Goal: Information Seeking & Learning: Learn about a topic

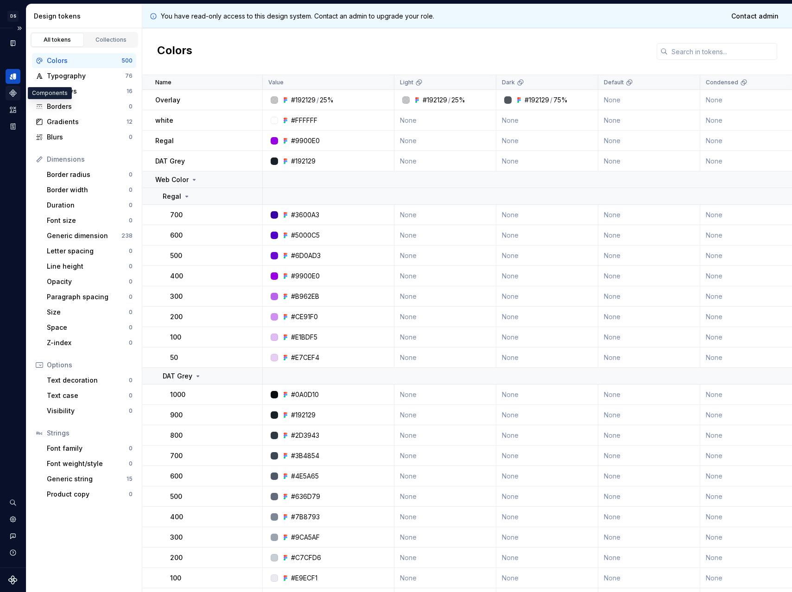
click at [17, 95] on div "Components" at bounding box center [13, 93] width 15 height 15
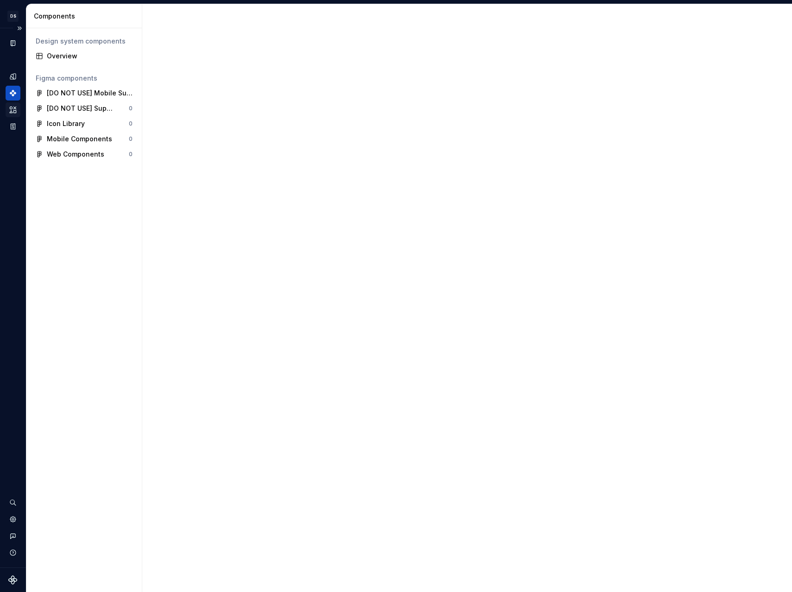
click at [11, 108] on icon "Assets" at bounding box center [13, 110] width 6 height 6
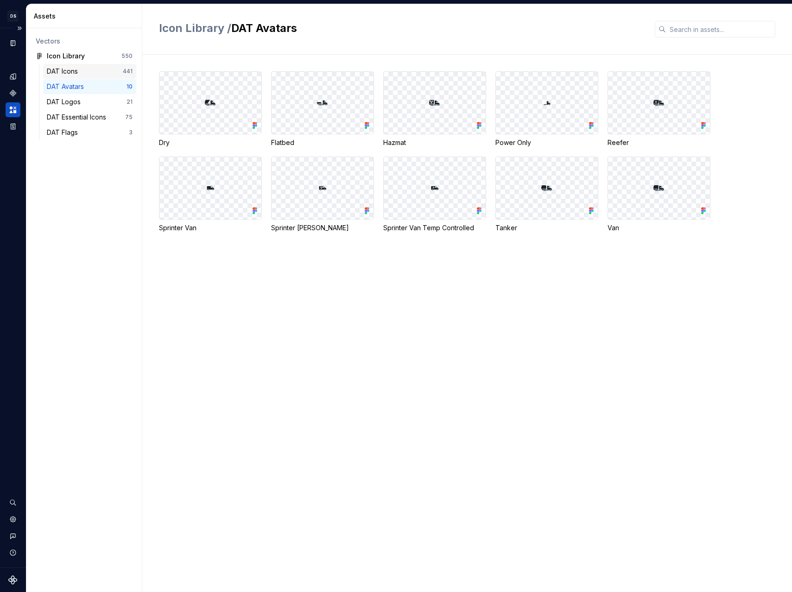
click at [88, 74] on div "DAT Icons" at bounding box center [85, 71] width 76 height 9
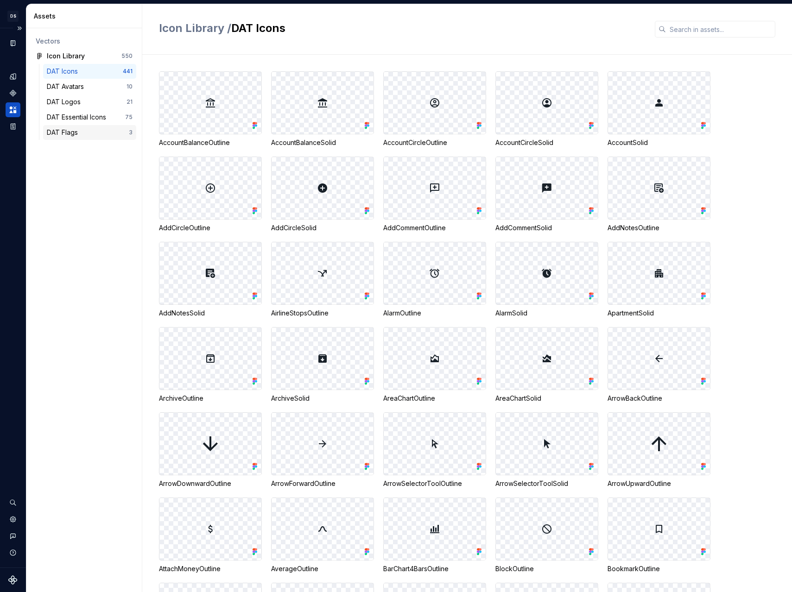
click at [107, 129] on div "DAT Flags" at bounding box center [88, 132] width 82 height 9
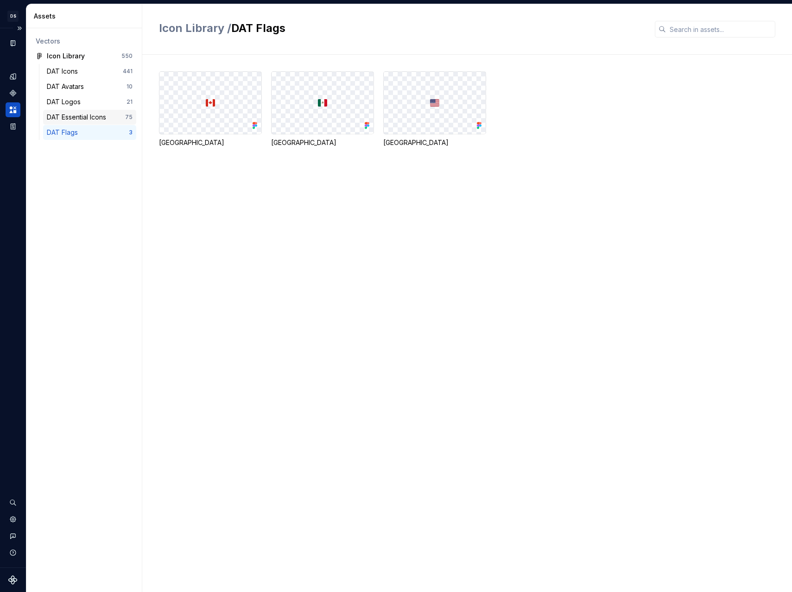
click at [108, 122] on div "DAT Essential Icons 75" at bounding box center [89, 117] width 93 height 15
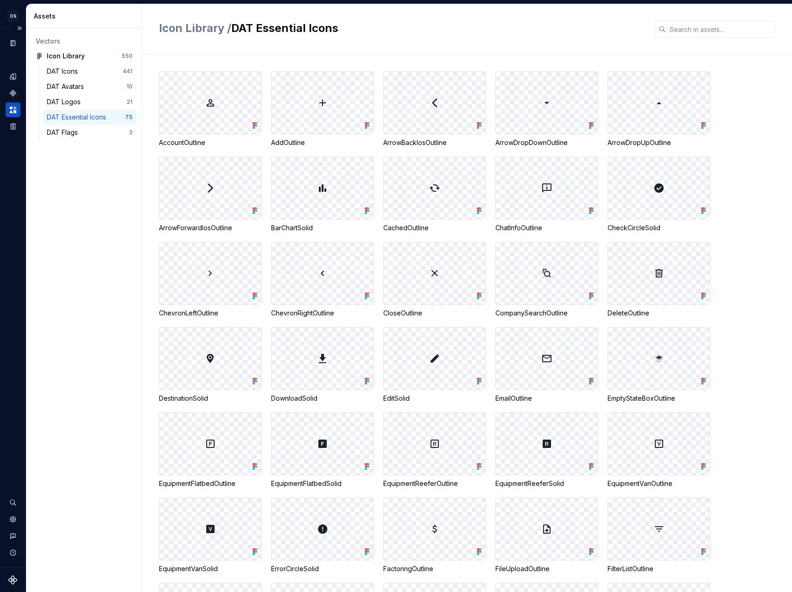
scroll to position [771, 0]
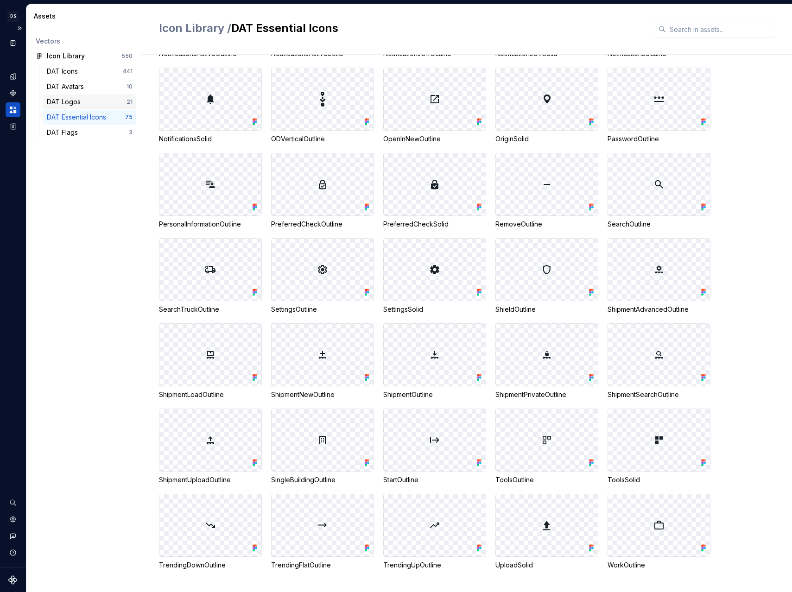
click at [79, 103] on div "DAT Logos" at bounding box center [66, 101] width 38 height 9
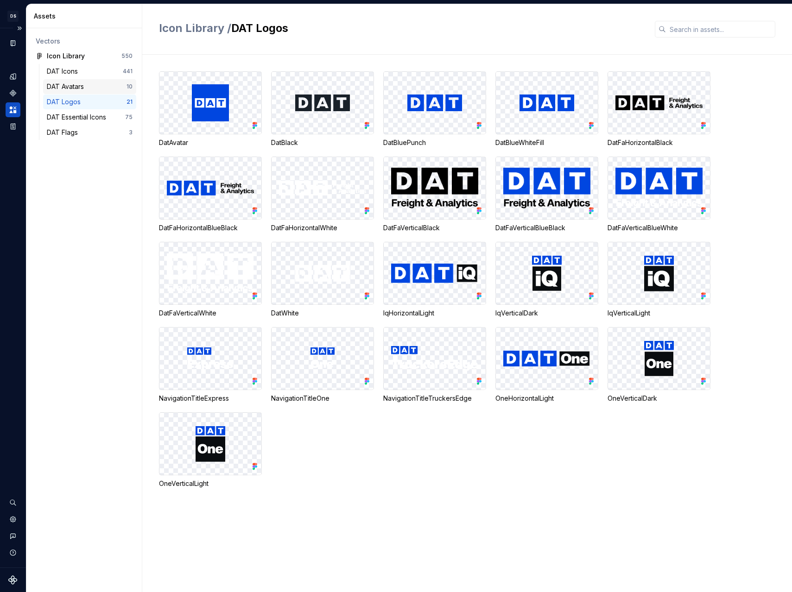
click at [84, 88] on div "DAT Avatars" at bounding box center [67, 86] width 41 height 9
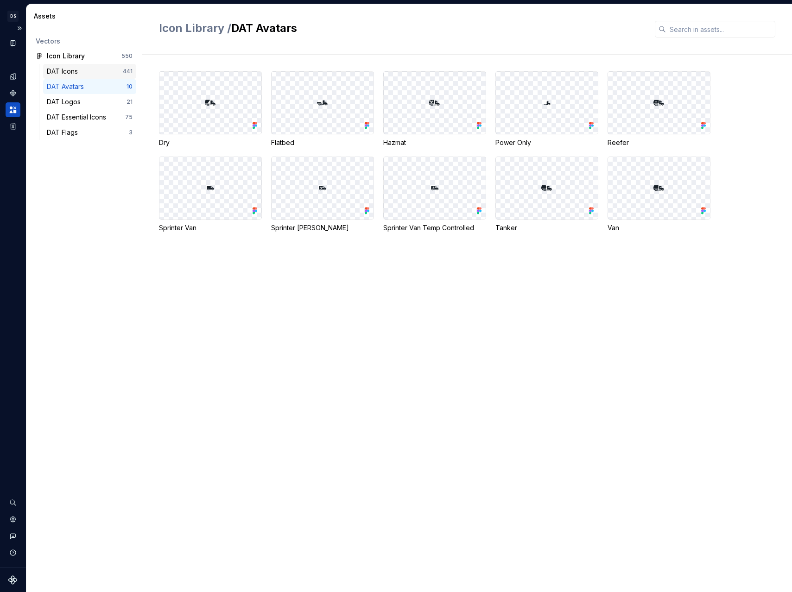
click at [81, 74] on div "DAT Icons" at bounding box center [64, 71] width 35 height 9
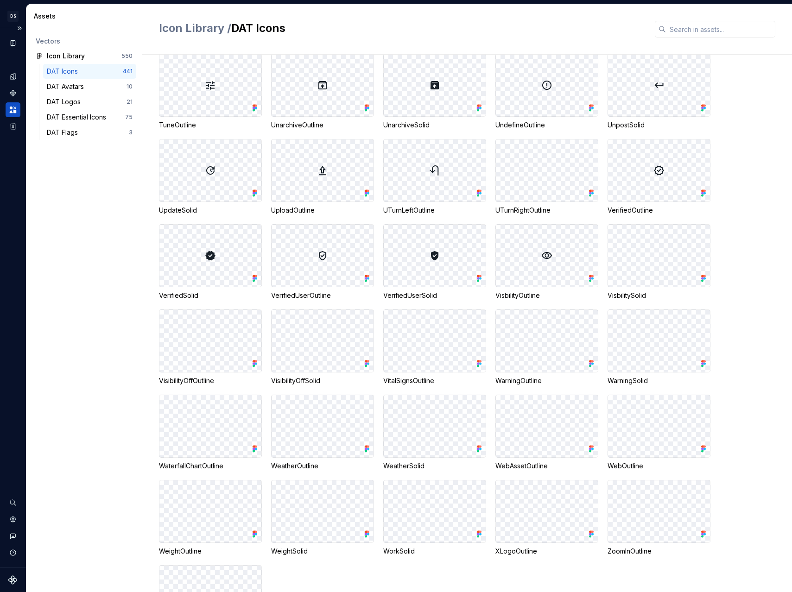
scroll to position [7099, 0]
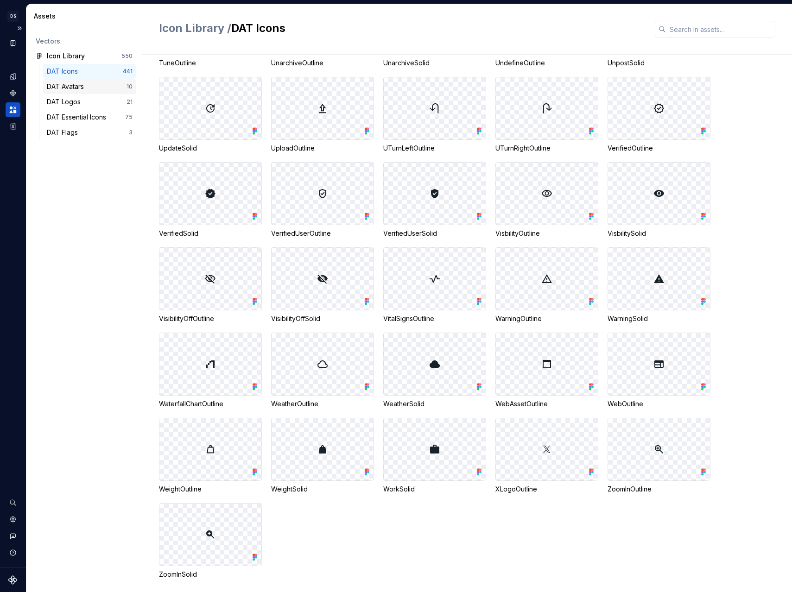
click at [104, 87] on div "DAT Avatars" at bounding box center [87, 86] width 80 height 9
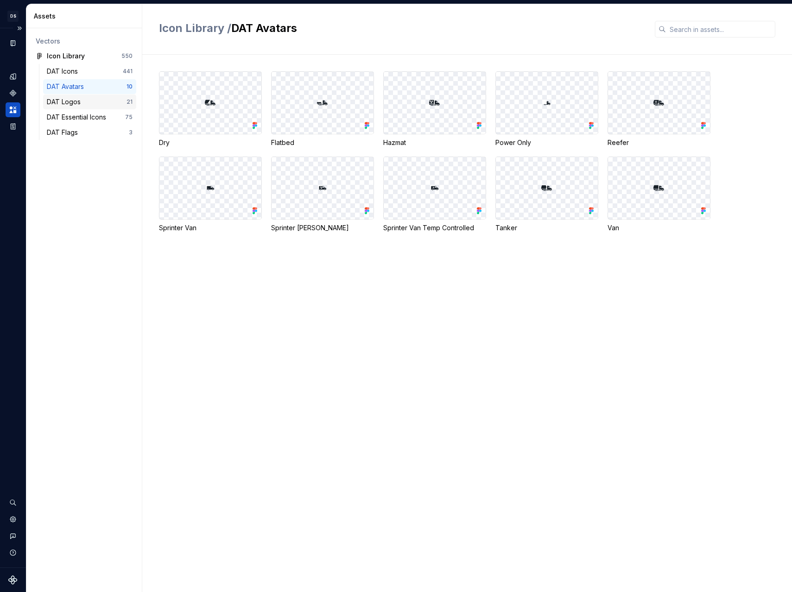
click at [102, 98] on div "DAT Logos" at bounding box center [87, 101] width 80 height 9
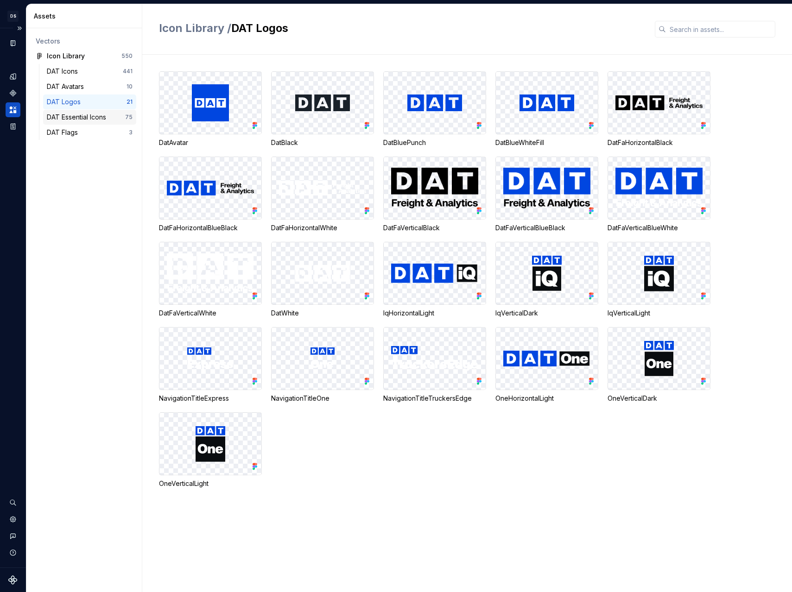
click at [98, 122] on div "DAT Essential Icons 75" at bounding box center [89, 117] width 93 height 15
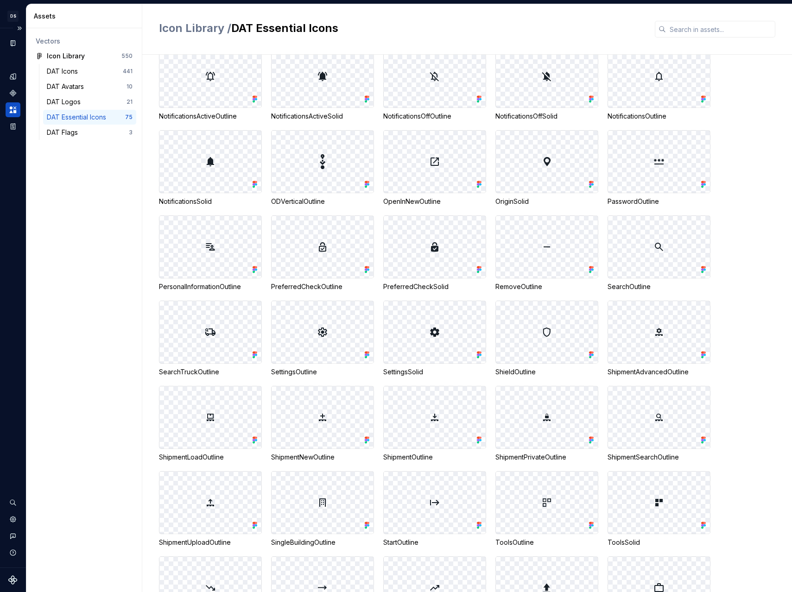
scroll to position [771, 0]
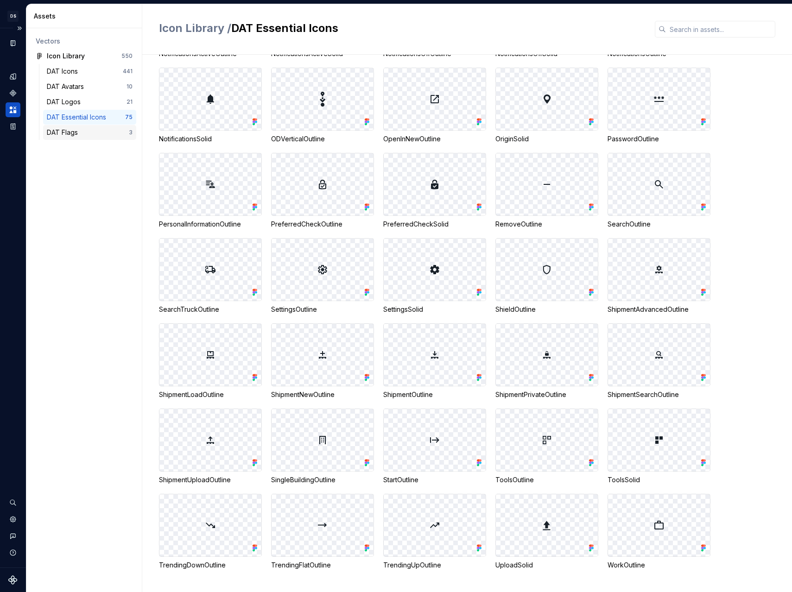
click at [77, 129] on div "DAT Flags" at bounding box center [64, 132] width 35 height 9
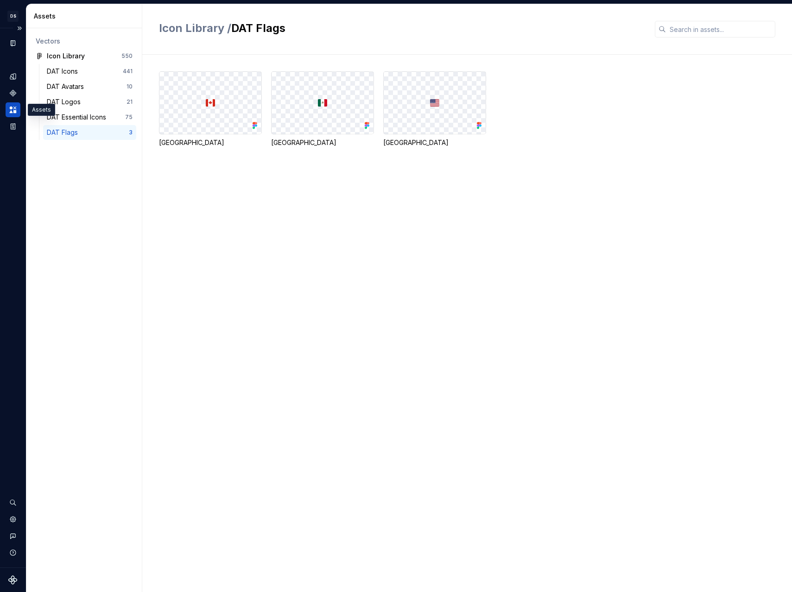
click at [10, 108] on icon "Assets" at bounding box center [13, 110] width 6 height 6
click at [14, 87] on div "Components" at bounding box center [13, 93] width 15 height 15
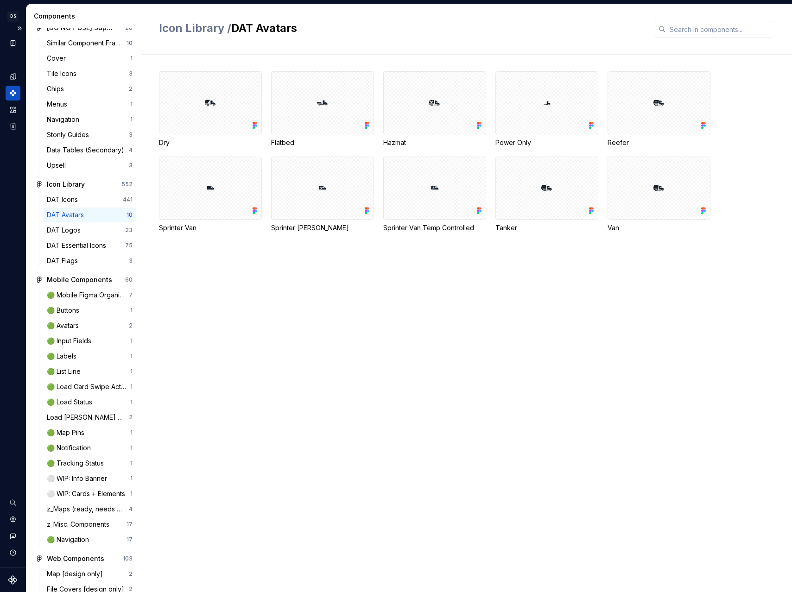
scroll to position [148, 0]
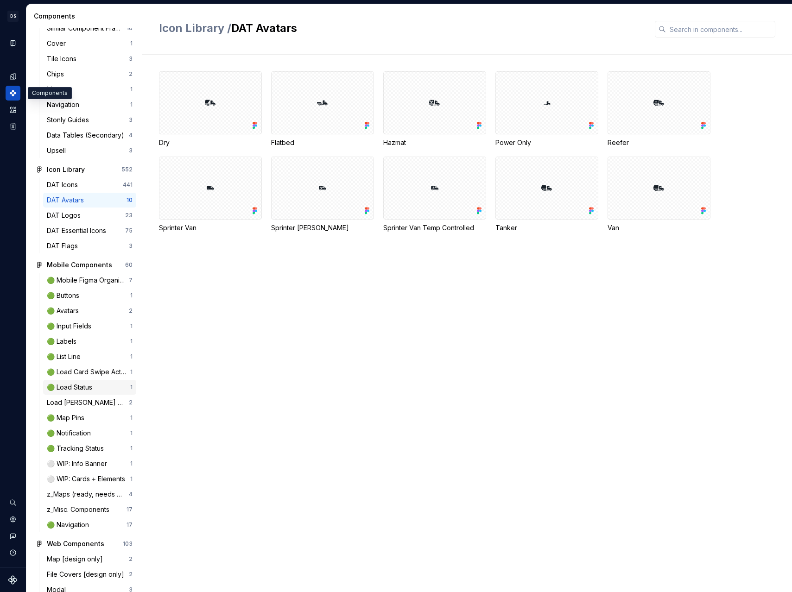
click at [89, 392] on div "🟢 Load Status" at bounding box center [71, 387] width 49 height 9
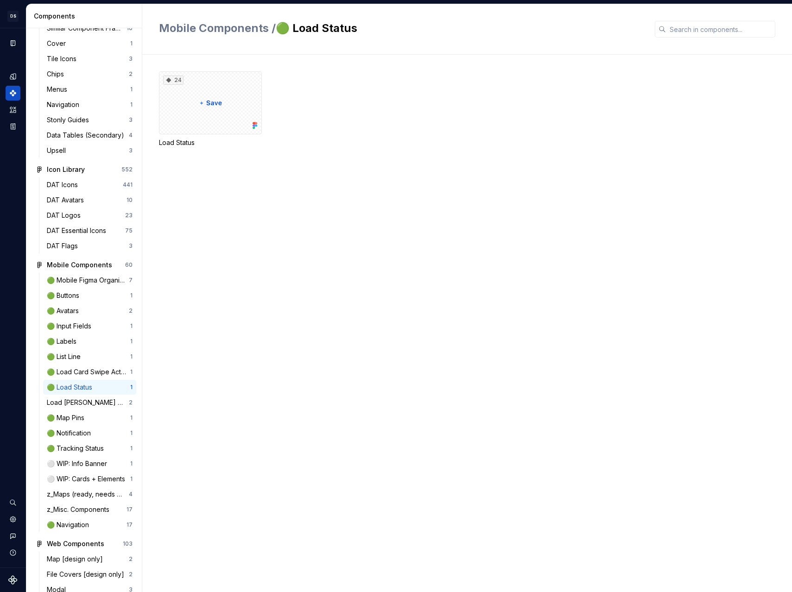
click at [85, 392] on div "🟢 Load Status" at bounding box center [71, 387] width 49 height 9
click at [86, 377] on div "🟢 Load Card Swipe Actions" at bounding box center [88, 371] width 83 height 9
click at [84, 361] on div "🟢 List Line" at bounding box center [66, 356] width 38 height 9
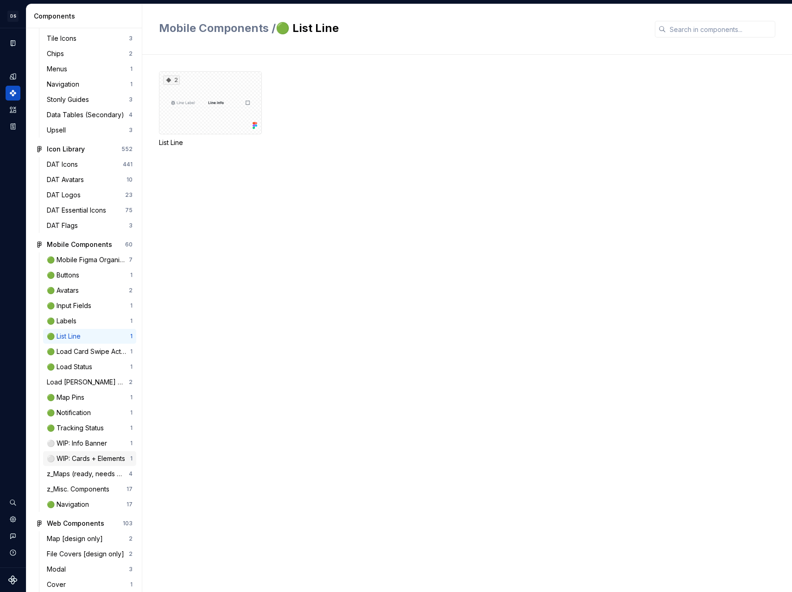
scroll to position [177, 0]
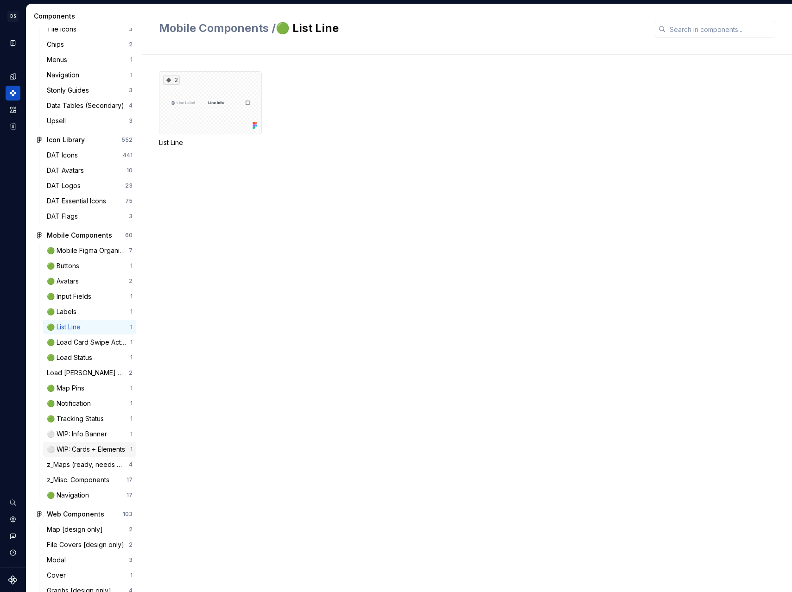
click at [86, 454] on div "⚪️ WIP: Cards + Elements" at bounding box center [88, 449] width 82 height 9
click at [85, 442] on div "⚪️ WIP: Info Banner 1" at bounding box center [89, 434] width 93 height 15
click at [87, 503] on div "🟢 Navigation 17" at bounding box center [89, 495] width 93 height 15
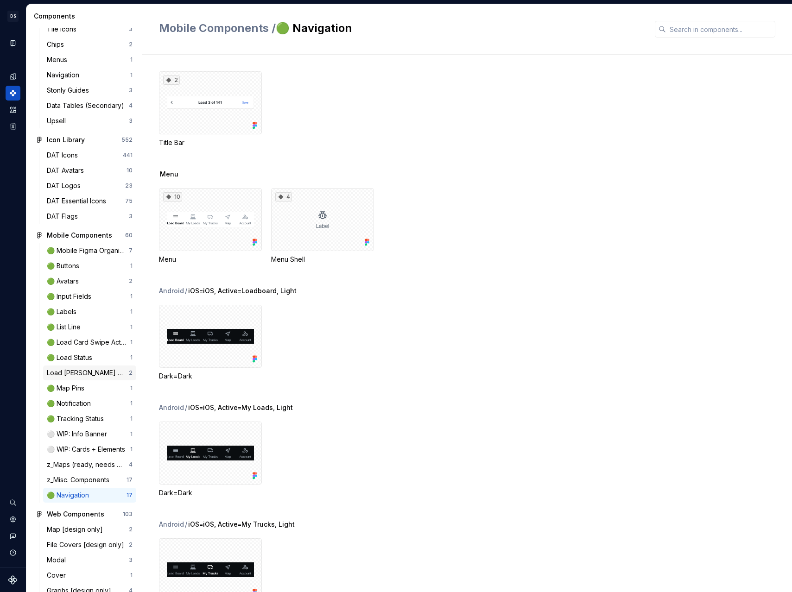
click at [80, 380] on div "Load [PERSON_NAME] Usability Update 2" at bounding box center [89, 373] width 93 height 15
click at [80, 392] on div "🟢 Map Pins" at bounding box center [67, 388] width 41 height 9
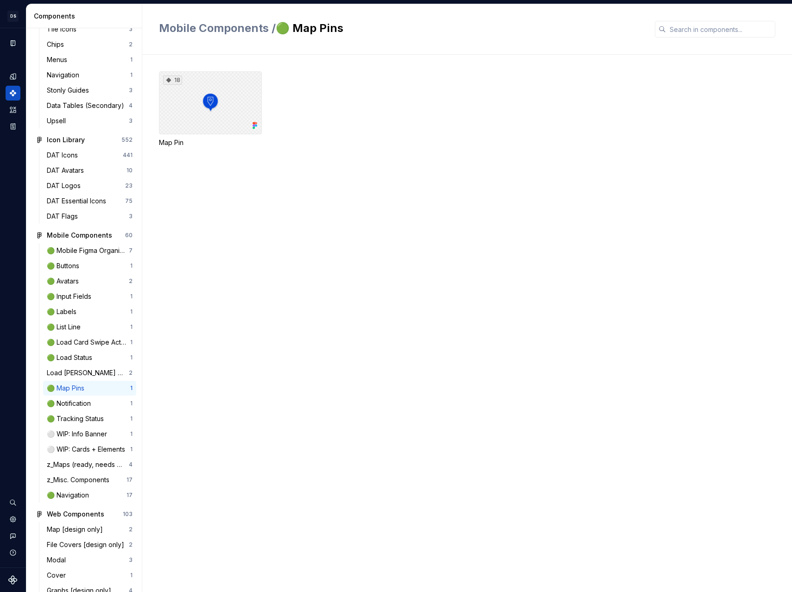
click at [228, 111] on div "18" at bounding box center [210, 102] width 103 height 63
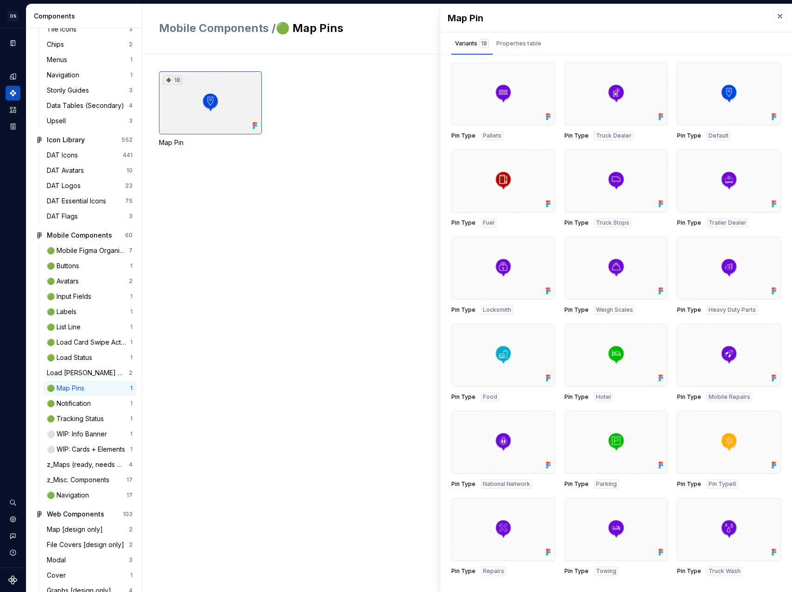
click at [186, 90] on div "18" at bounding box center [210, 102] width 103 height 63
click at [526, 39] on div "Properties table" at bounding box center [518, 43] width 45 height 9
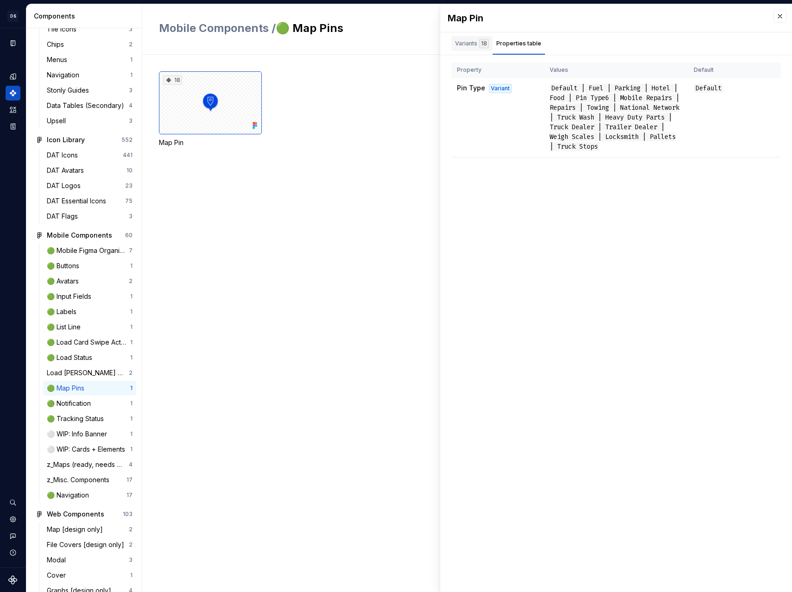
click at [474, 43] on div "Variants 18" at bounding box center [472, 43] width 34 height 9
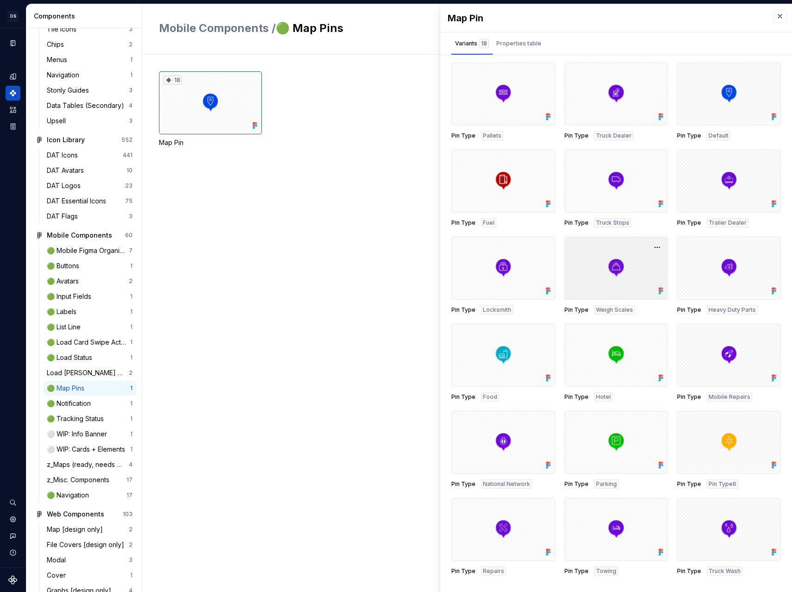
click at [616, 280] on div at bounding box center [616, 268] width 104 height 63
click at [618, 272] on div at bounding box center [616, 268] width 104 height 63
click at [656, 247] on button "button" at bounding box center [657, 247] width 13 height 13
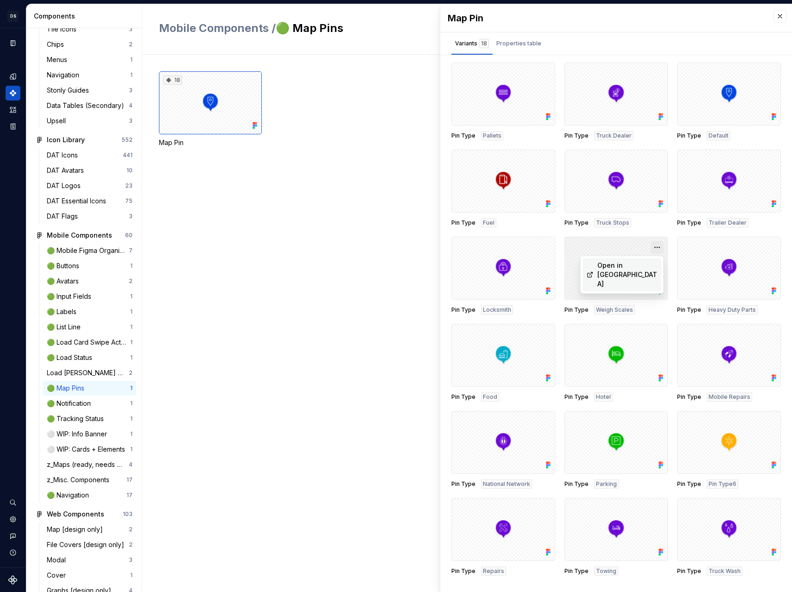
click at [656, 247] on button "button" at bounding box center [657, 247] width 13 height 13
click at [775, 14] on button "button" at bounding box center [779, 16] width 13 height 13
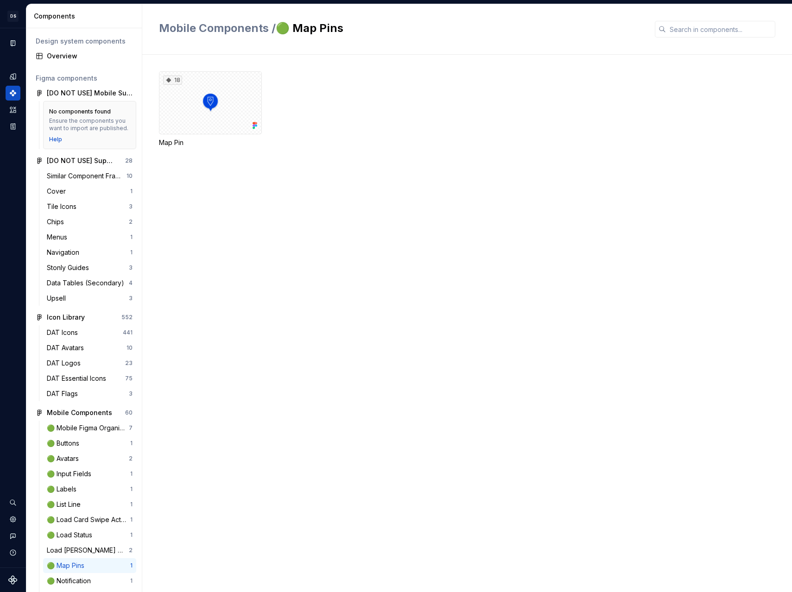
scroll to position [296, 0]
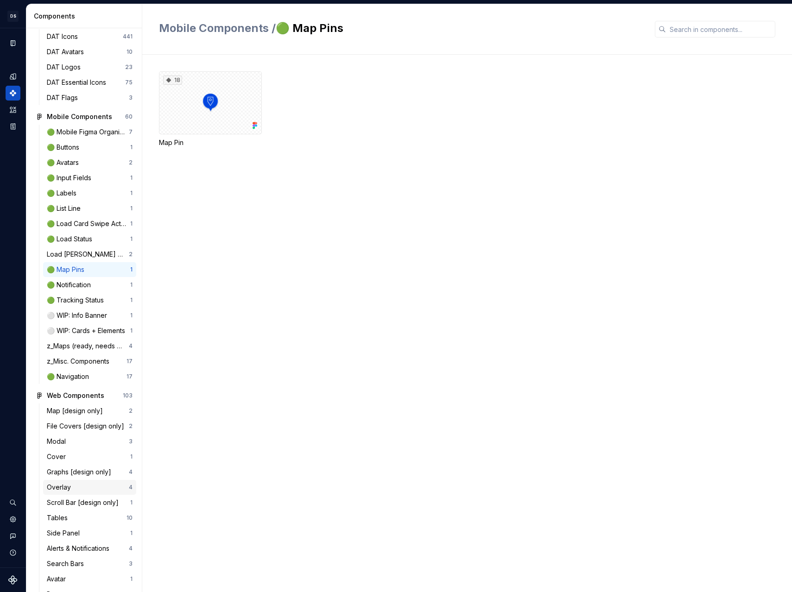
click at [71, 492] on div "Overlay" at bounding box center [61, 487] width 28 height 9
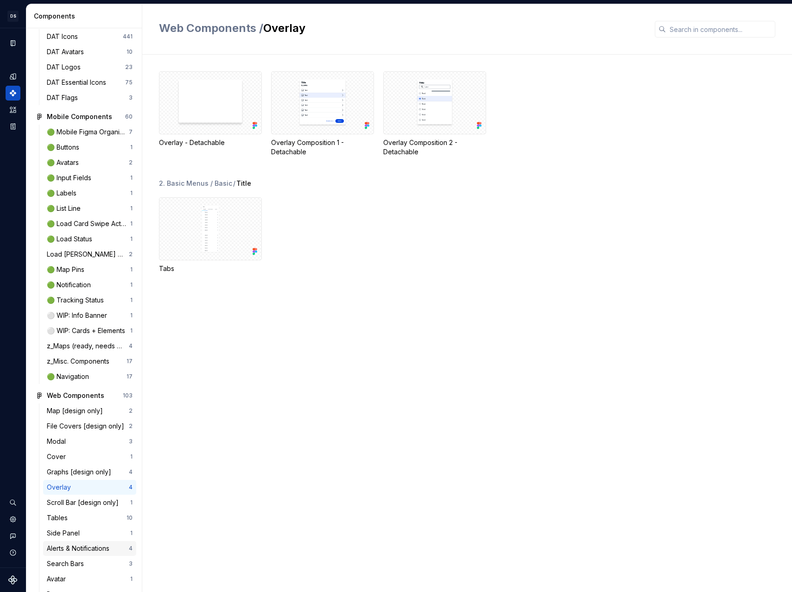
scroll to position [368, 0]
